Goal: Find specific page/section: Find specific page/section

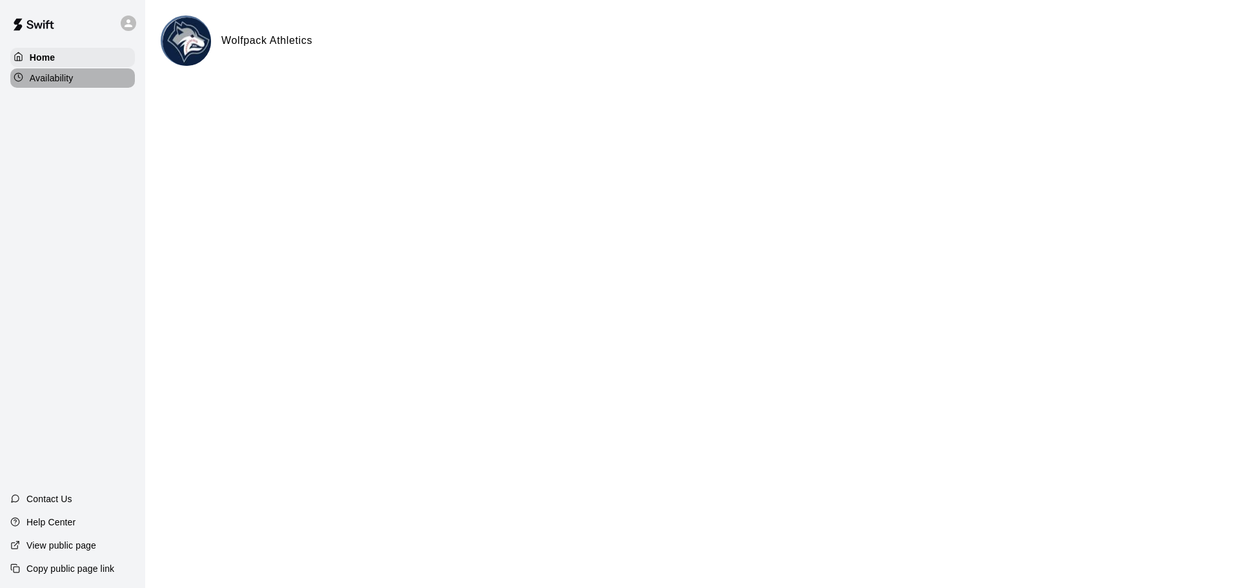
click at [62, 83] on p "Availability" at bounding box center [52, 78] width 44 height 13
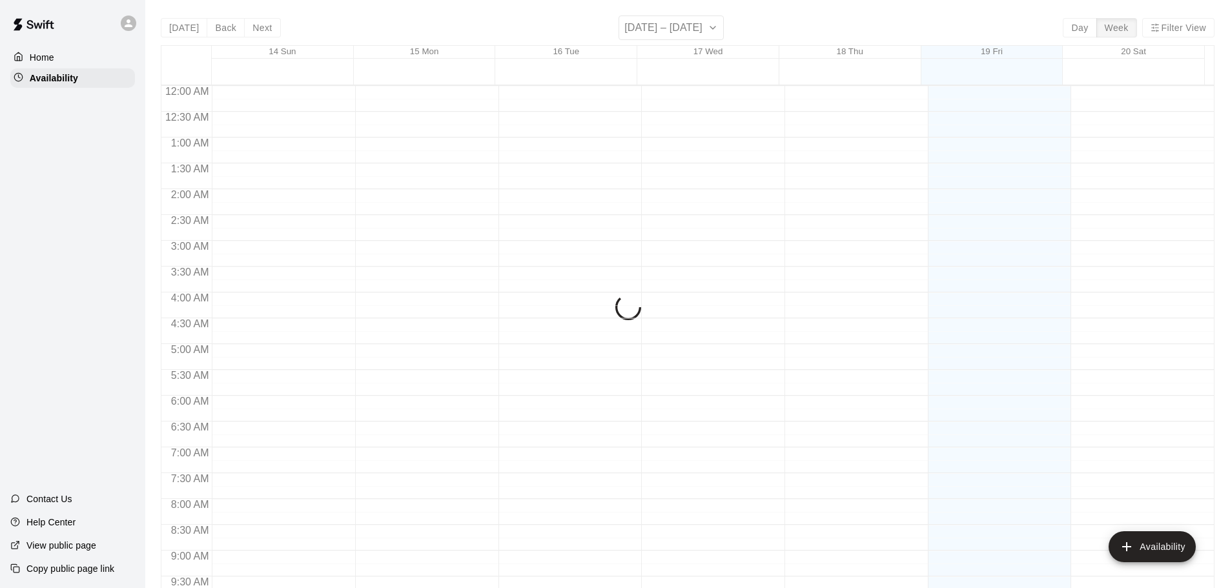
scroll to position [723, 0]
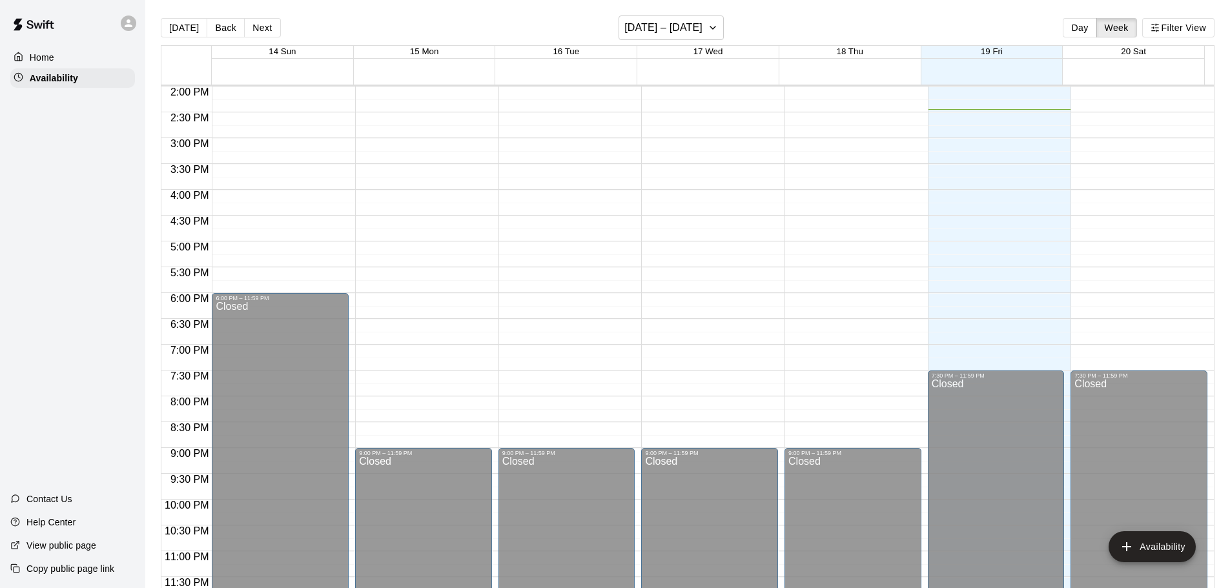
click at [62, 61] on div "Home" at bounding box center [72, 57] width 125 height 19
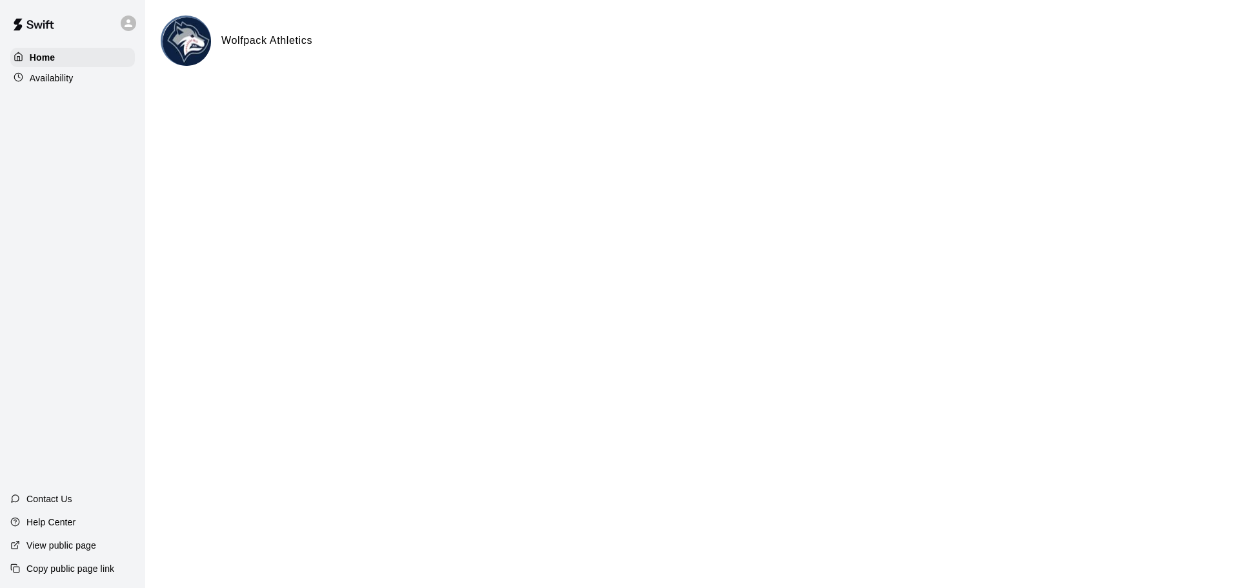
click at [56, 77] on p "Availability" at bounding box center [52, 78] width 44 height 13
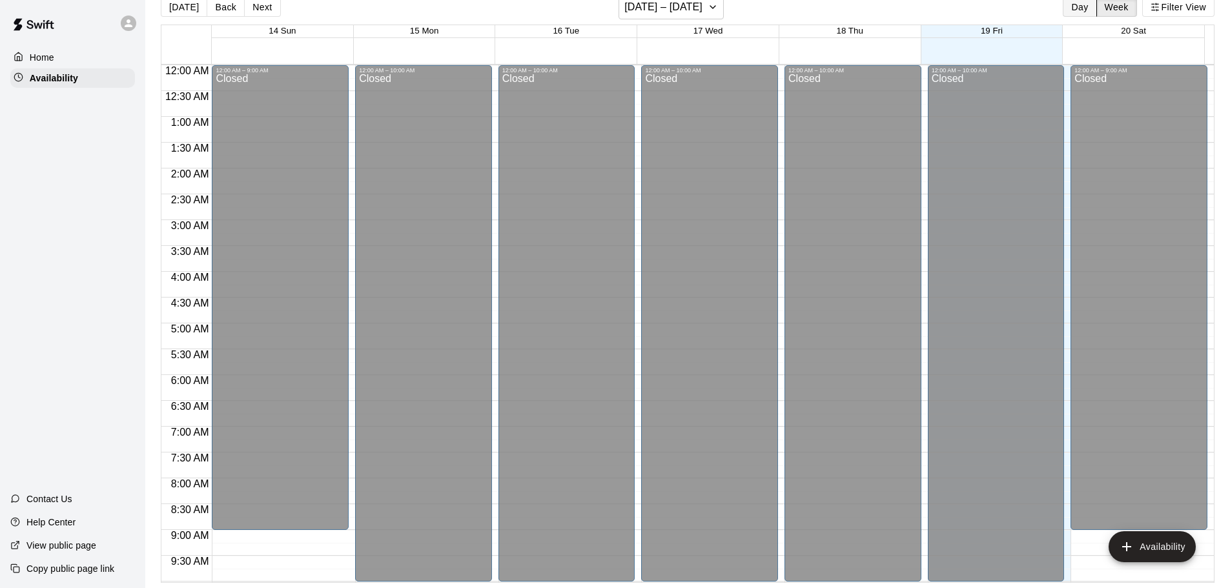
click at [1090, 11] on button "Day" at bounding box center [1080, 6] width 34 height 19
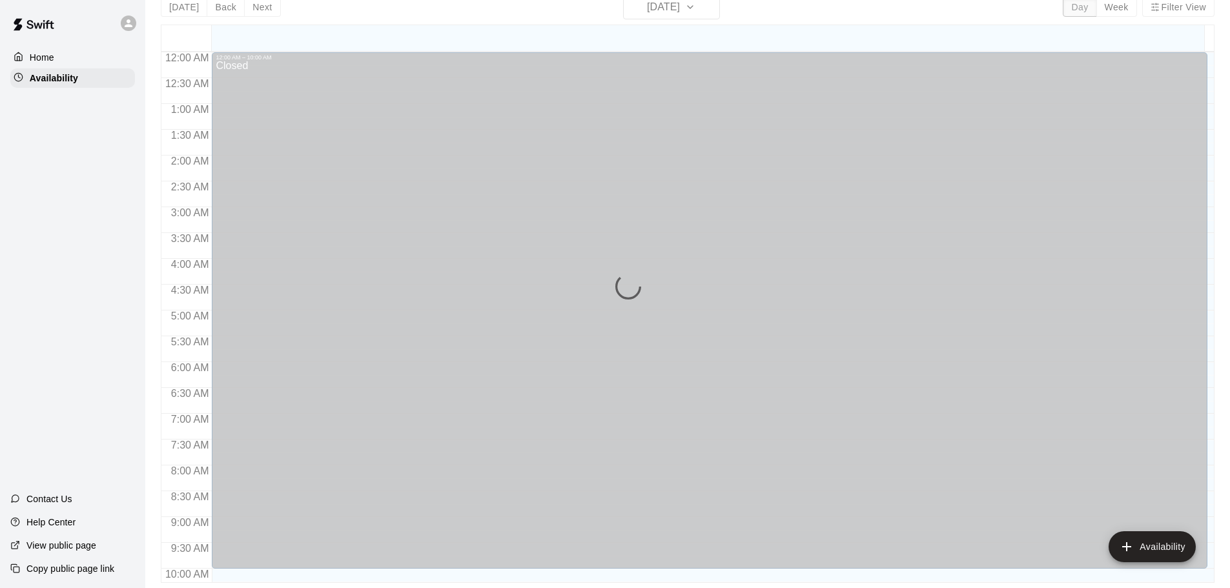
scroll to position [709, 0]
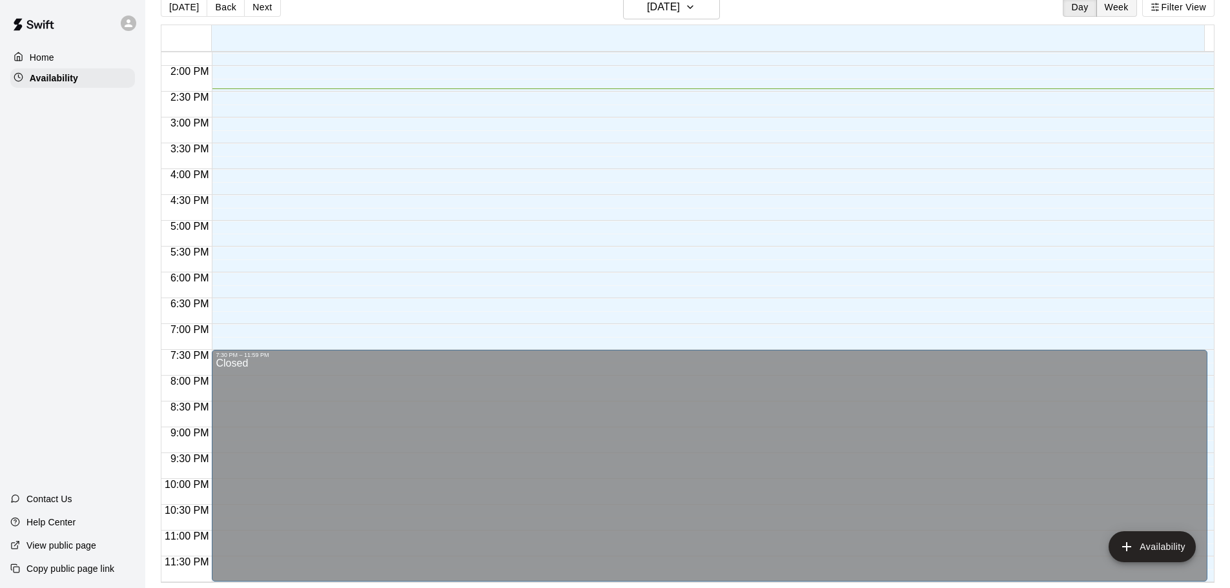
click at [1108, 7] on button "Week" at bounding box center [1116, 6] width 41 height 19
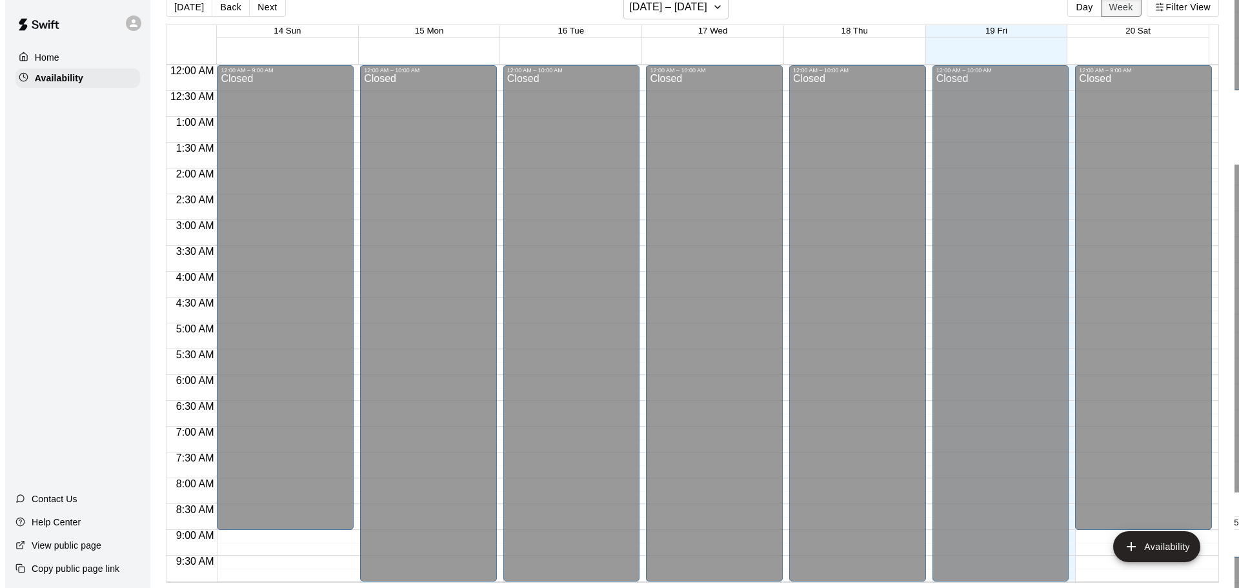
scroll to position [723, 0]
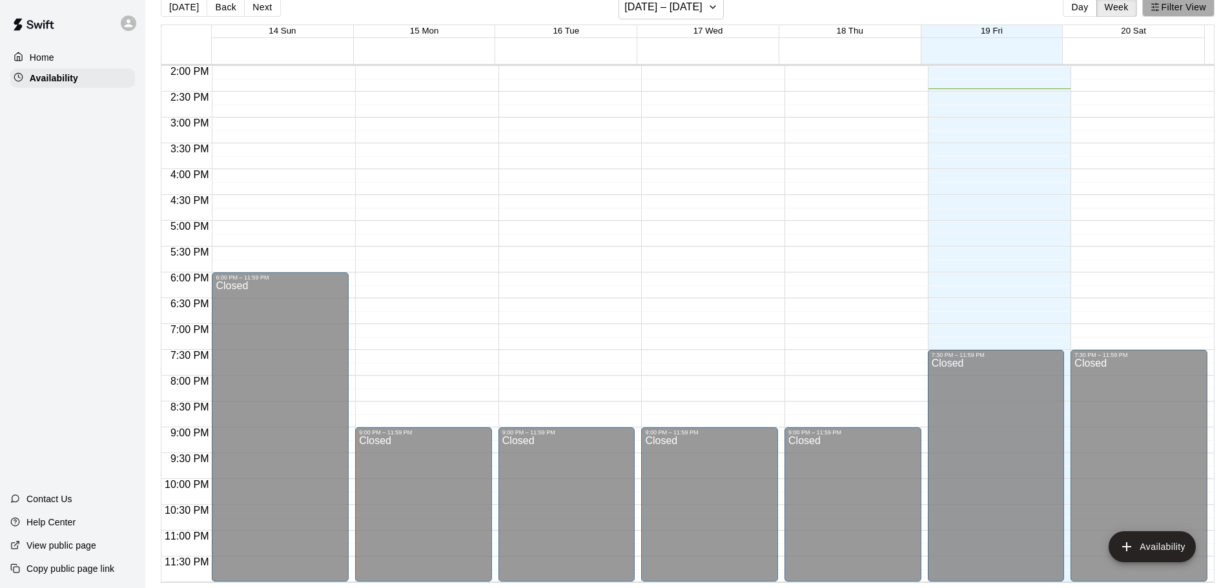
click at [1166, 12] on button "Filter View" at bounding box center [1178, 6] width 72 height 19
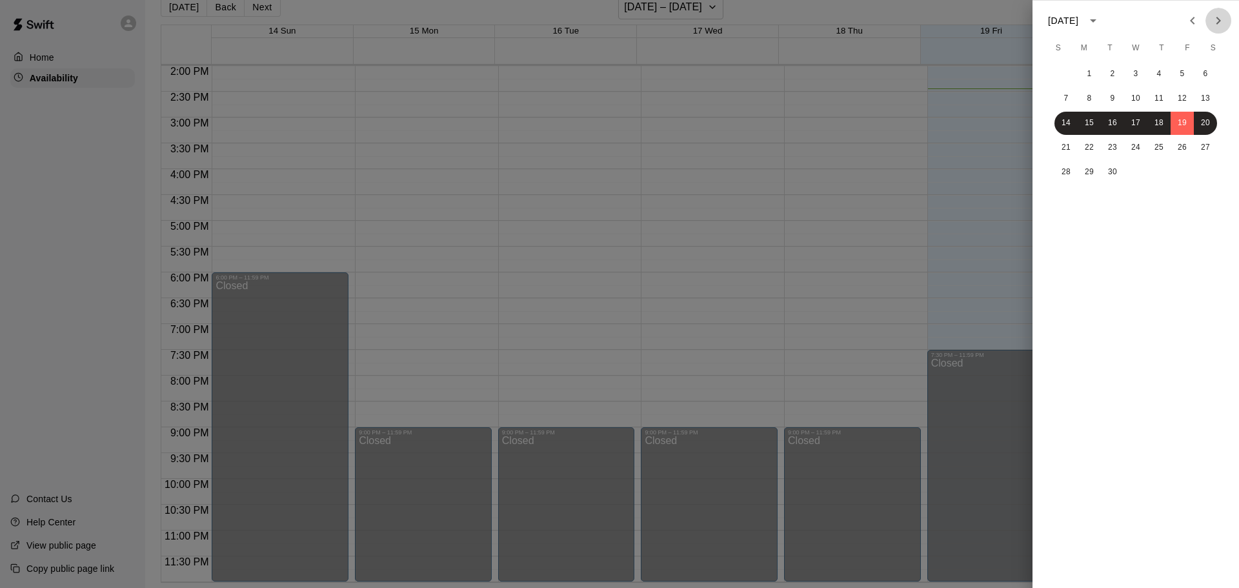
click at [1225, 19] on icon "Next month" at bounding box center [1218, 20] width 15 height 15
click at [1189, 72] on button "3" at bounding box center [1182, 74] width 23 height 23
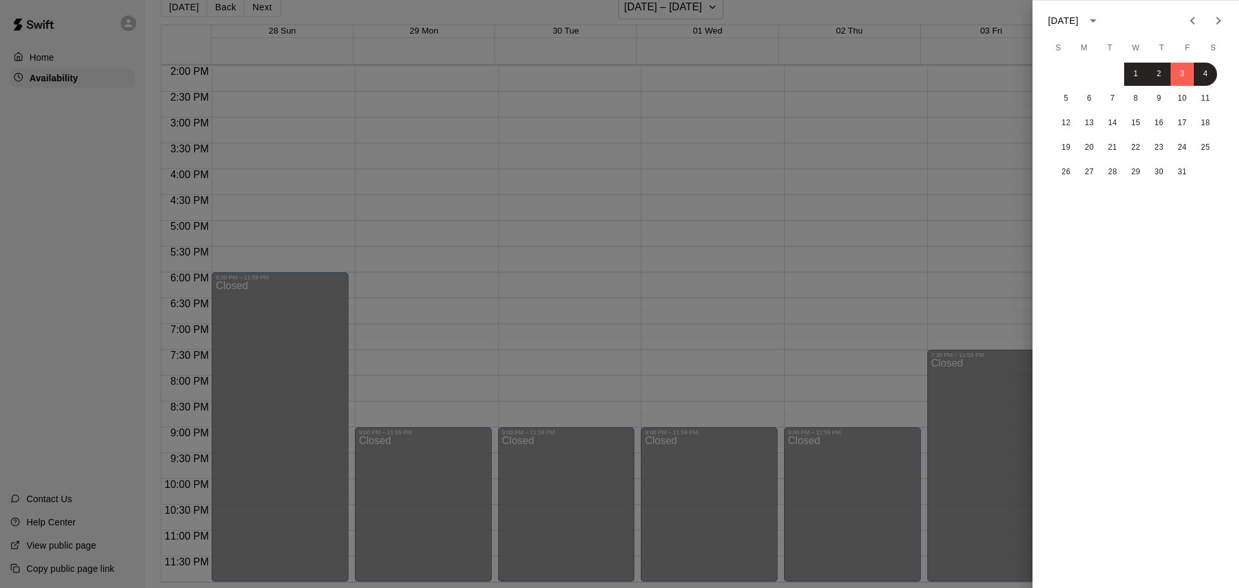
click at [65, 139] on div at bounding box center [619, 294] width 1239 height 588
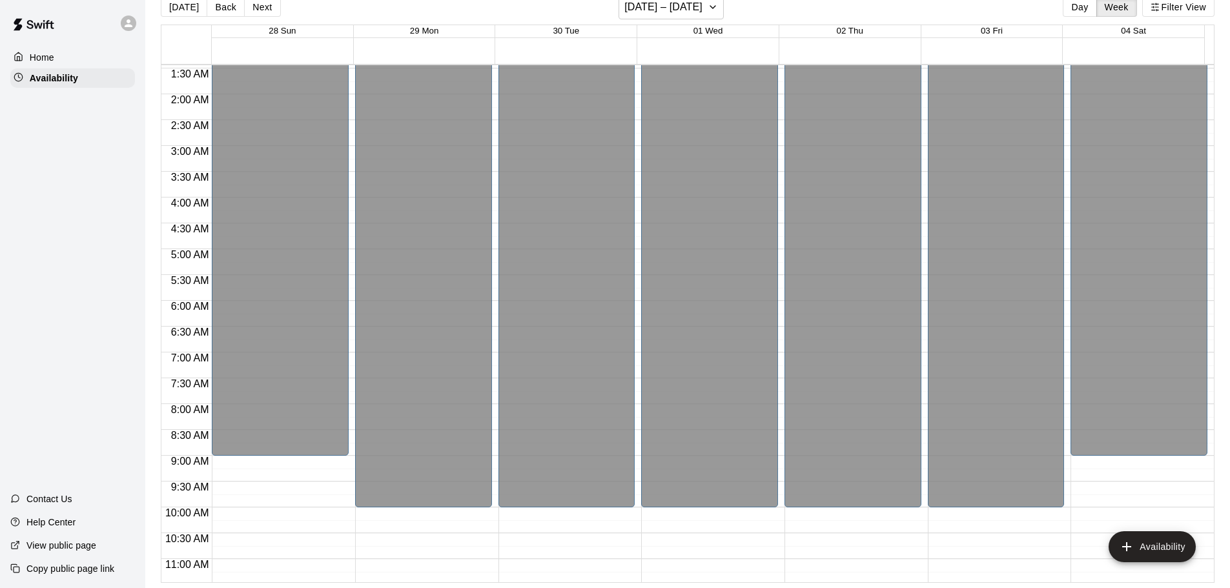
scroll to position [0, 0]
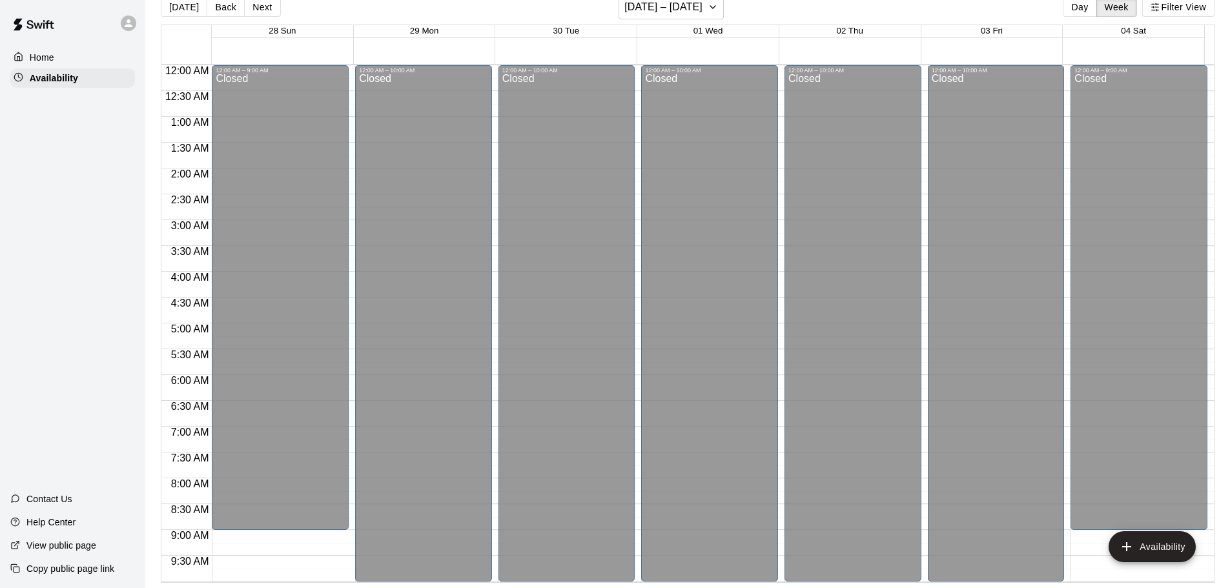
click at [63, 64] on div "Home" at bounding box center [72, 57] width 125 height 19
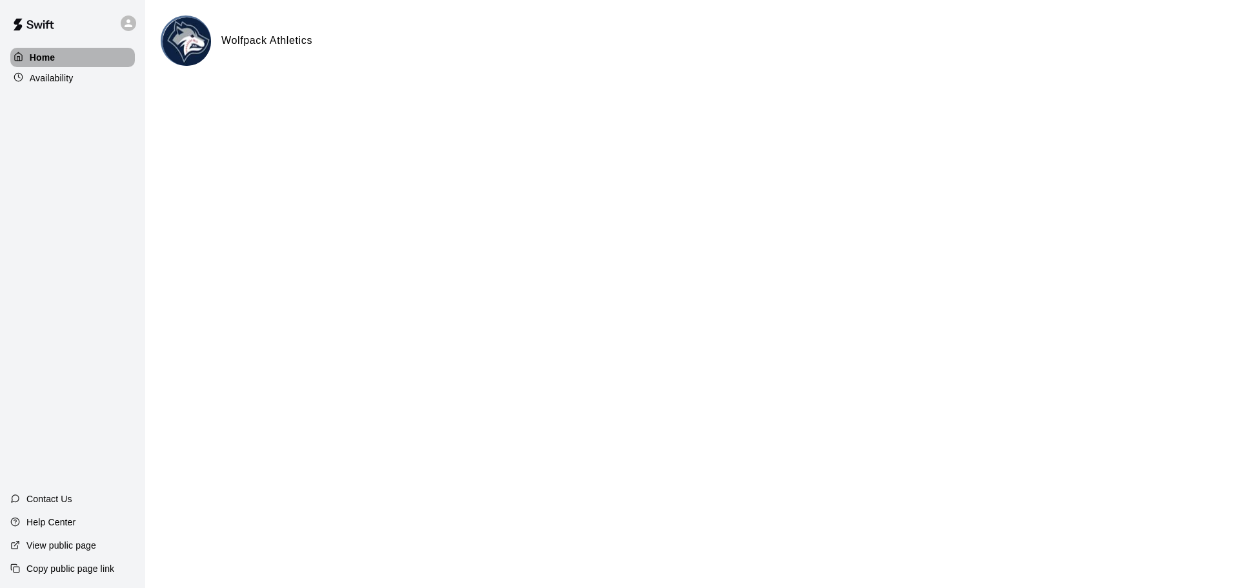
click at [66, 61] on div "Home" at bounding box center [72, 57] width 125 height 19
drag, startPoint x: 199, startPoint y: 31, endPoint x: 212, endPoint y: 35, distance: 13.5
click at [199, 31] on img at bounding box center [187, 41] width 48 height 48
click at [245, 40] on h6 "Wolfpack Athletics" at bounding box center [266, 40] width 91 height 17
click at [48, 23] on img at bounding box center [33, 24] width 67 height 39
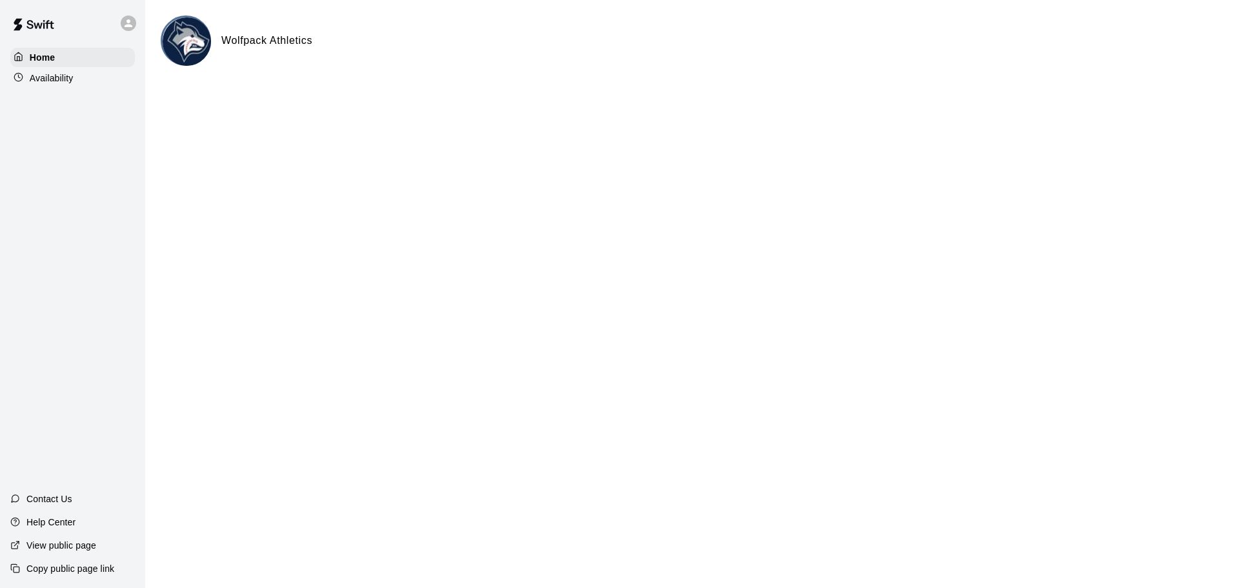
click at [128, 18] on icon at bounding box center [129, 23] width 12 height 12
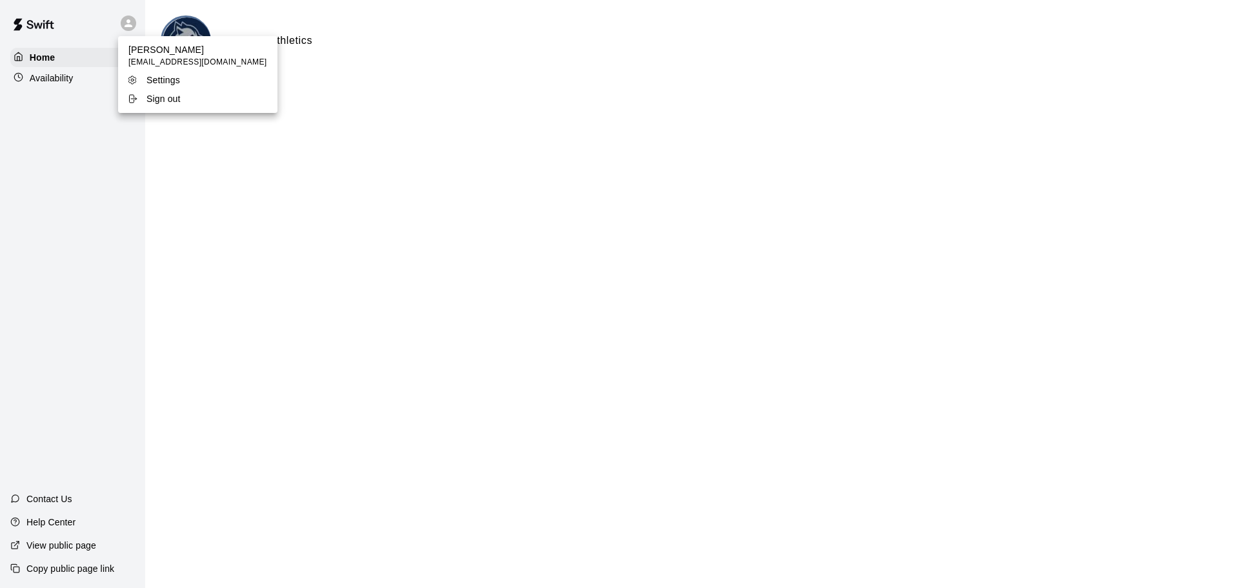
click at [90, 25] on div at bounding box center [619, 294] width 1239 height 588
